Goal: Obtain resource: Obtain resource

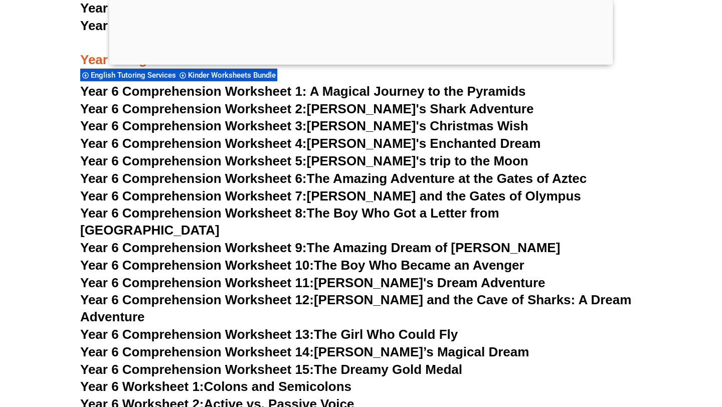
scroll to position [5345, 0]
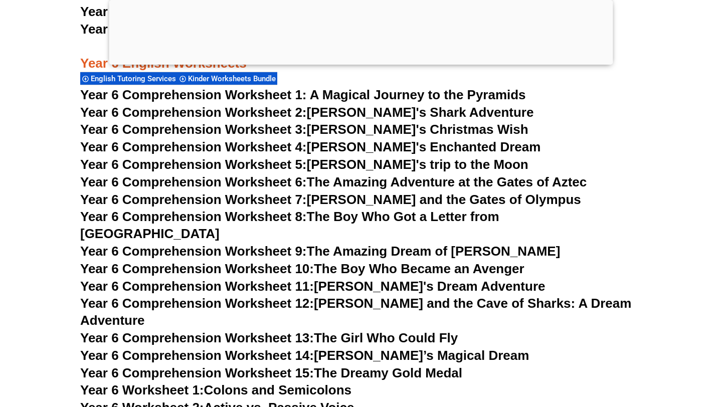
click at [449, 244] on link "Year 6 Comprehension Worksheet 9: The Amazing Dream of [PERSON_NAME]" at bounding box center [320, 251] width 480 height 15
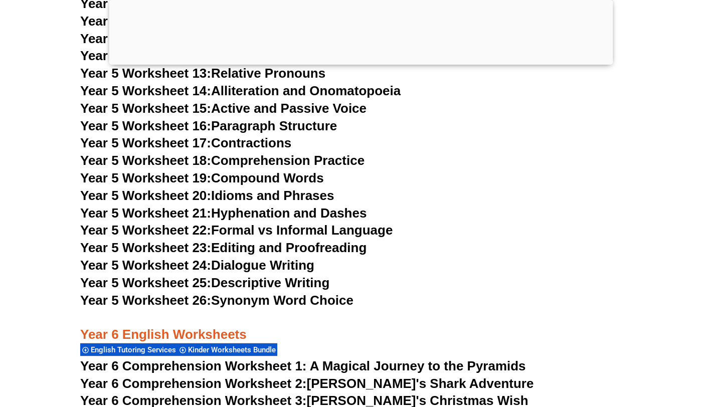
scroll to position [5072, 0]
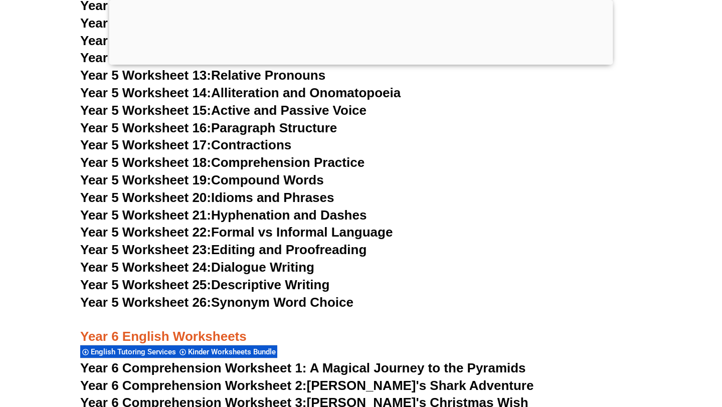
click at [284, 283] on link "Year 5 Worksheet 25: Descriptive Writing" at bounding box center [204, 284] width 249 height 15
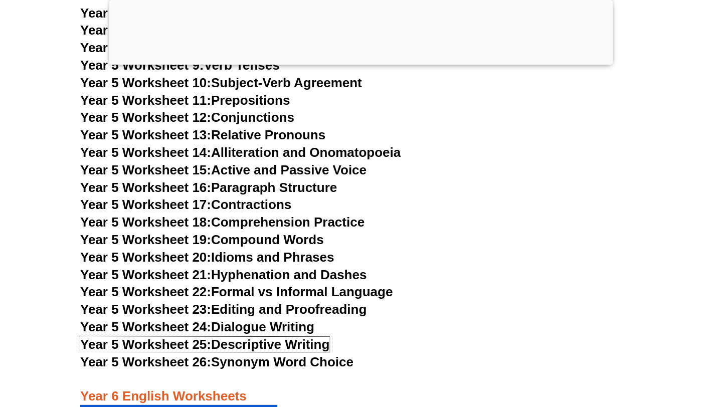
scroll to position [5013, 0]
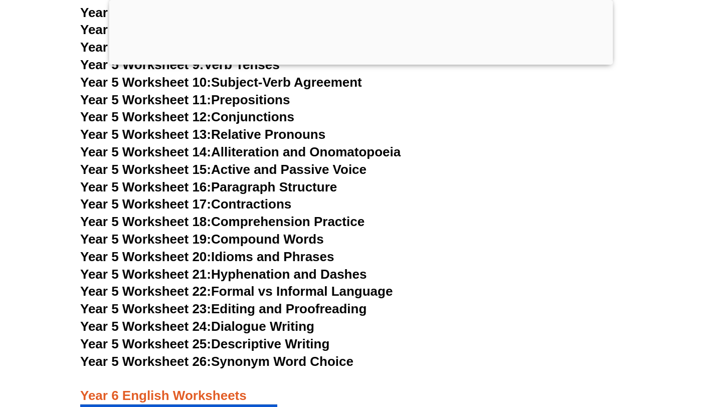
click at [364, 153] on link "Year 5 Worksheet 14: Alliteration and Onomatopoeia" at bounding box center [240, 151] width 320 height 15
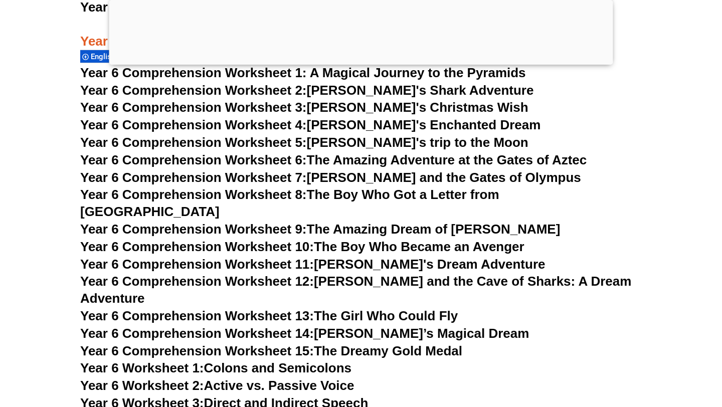
scroll to position [5355, 0]
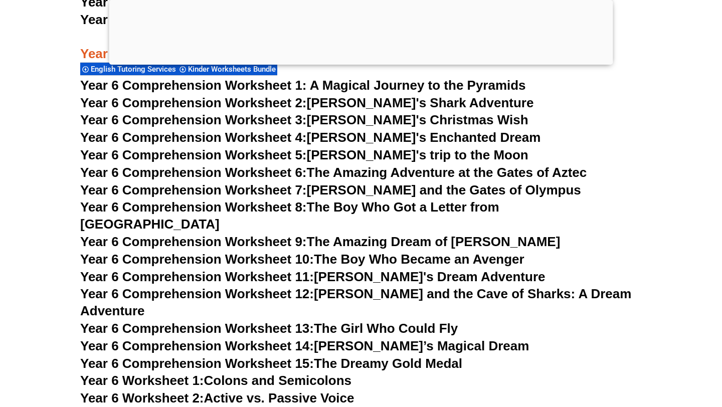
click at [347, 356] on link "Year 6 Comprehension Worksheet 15: The Dreamy Gold Medal" at bounding box center [271, 363] width 382 height 15
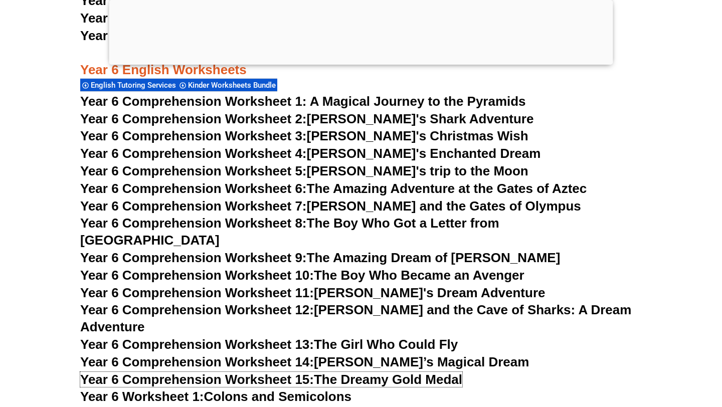
scroll to position [5336, 0]
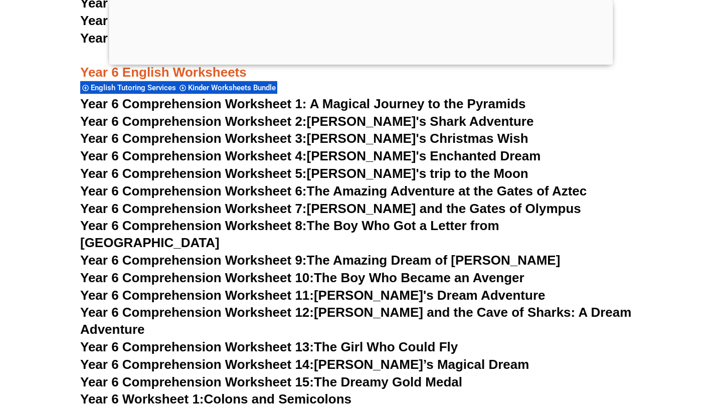
click at [374, 171] on link "Year 6 Comprehension Worksheet 5: [PERSON_NAME]'s trip to the Moon" at bounding box center [304, 173] width 448 height 15
click at [416, 193] on link "Year 6 Comprehension Worksheet 6: The Amazing Adventure at the Gates of Aztec" at bounding box center [333, 190] width 506 height 15
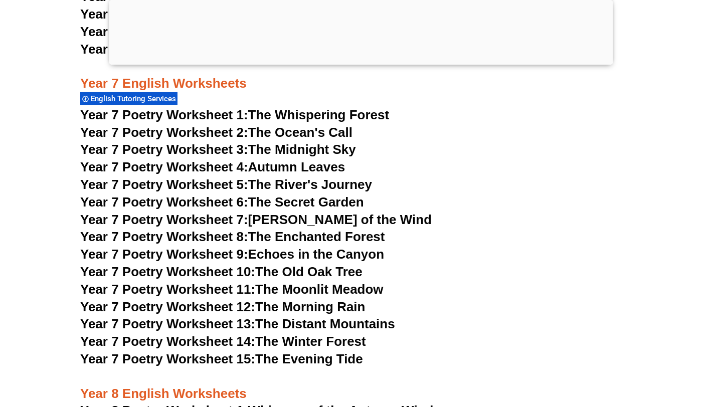
scroll to position [6053, 0]
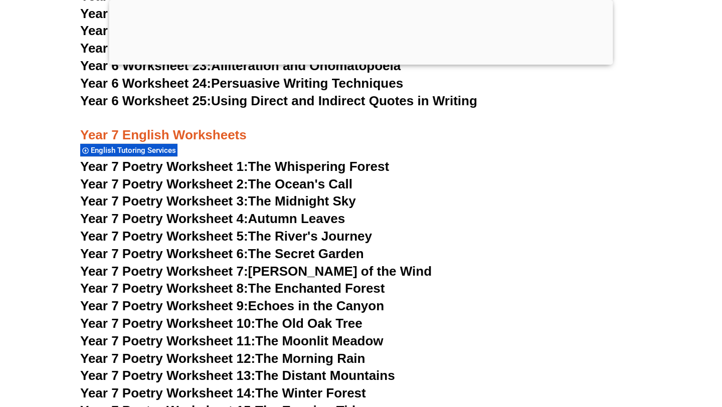
click at [316, 159] on link "Year 7 Poetry Worksheet 1: The Whispering Forest" at bounding box center [234, 166] width 309 height 15
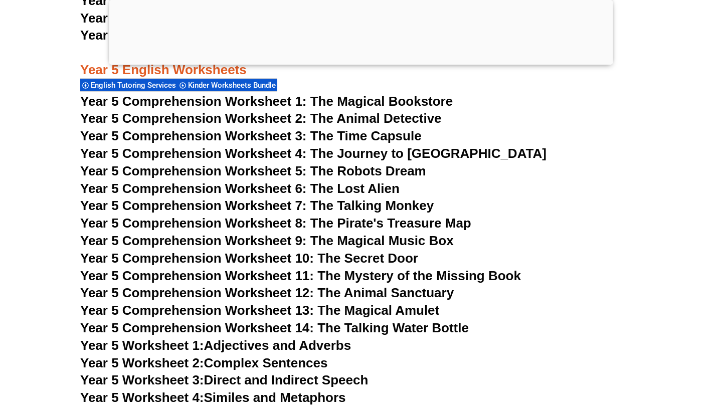
scroll to position [4593, 0]
click at [372, 204] on span "Year 5 Comprehension Worksheet 7: The Talking Monkey" at bounding box center [256, 204] width 353 height 15
